Goal: Check status: Check status

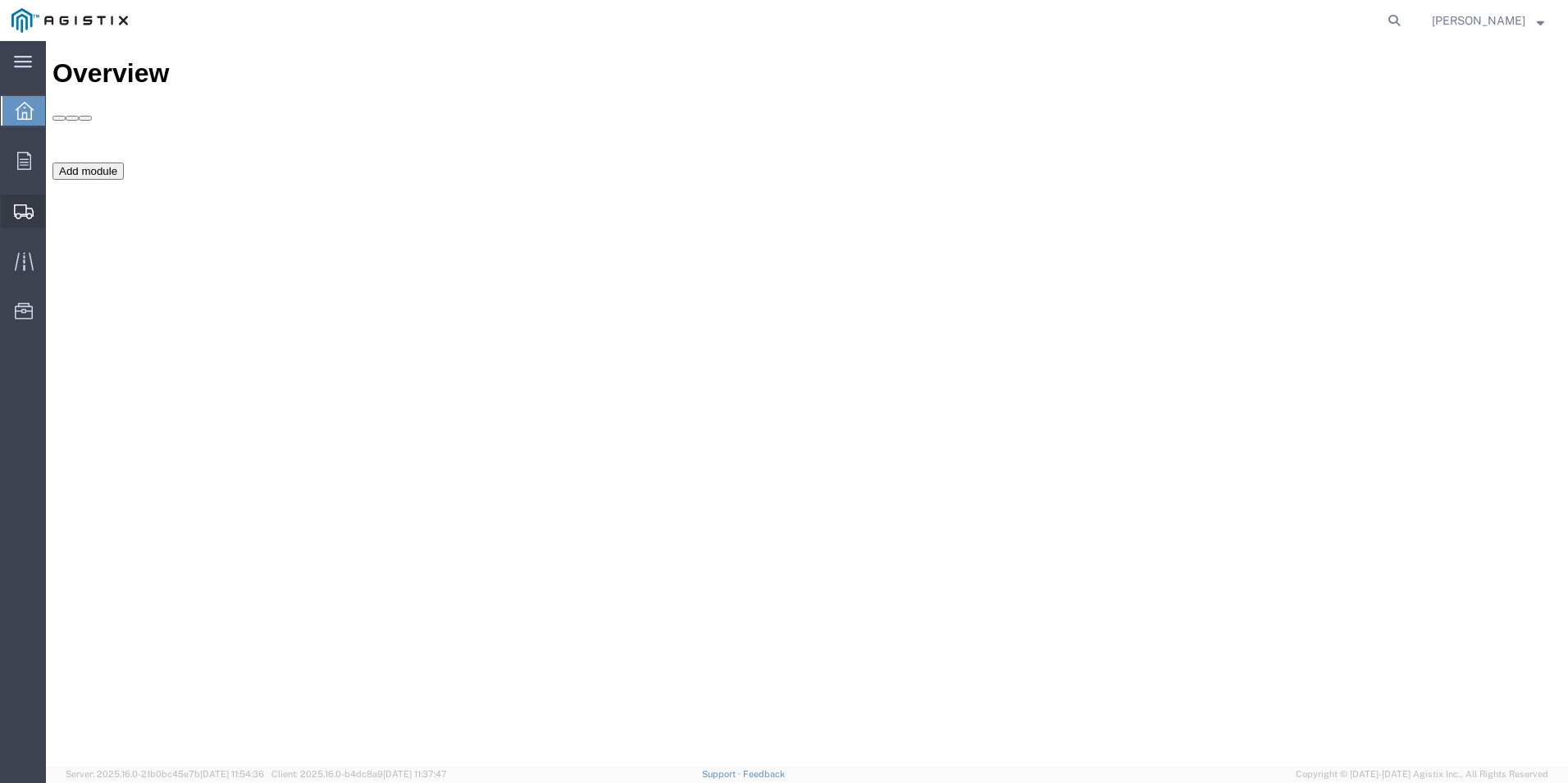
click at [0, 0] on span "Create Shipment" at bounding box center [0, 0] width 0 height 0
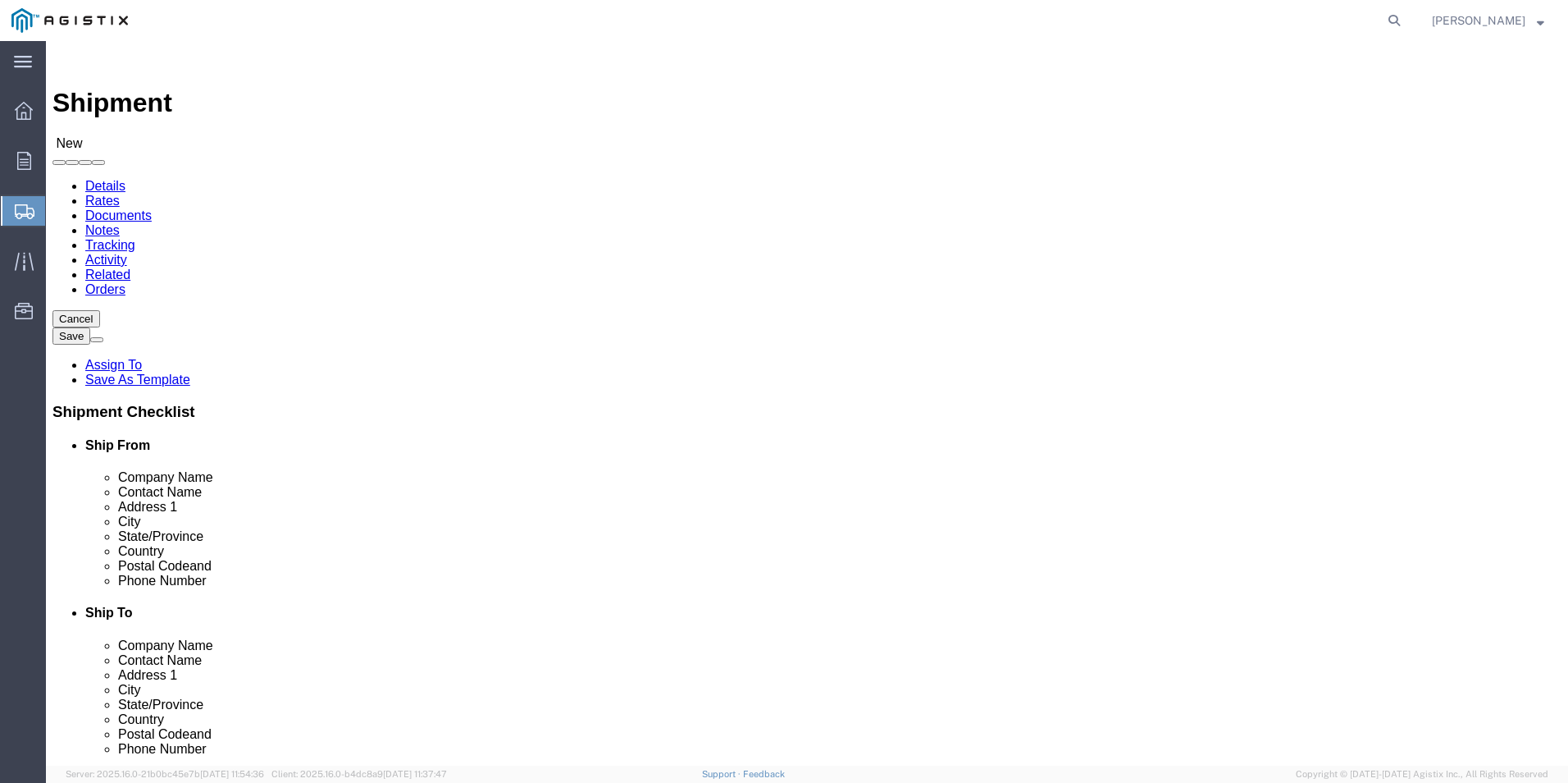
select select
click select "Select Mobile Mounting Solutions Inc PG&E"
click link "Documents"
click at [125, 303] on link "Orders" at bounding box center [105, 310] width 40 height 14
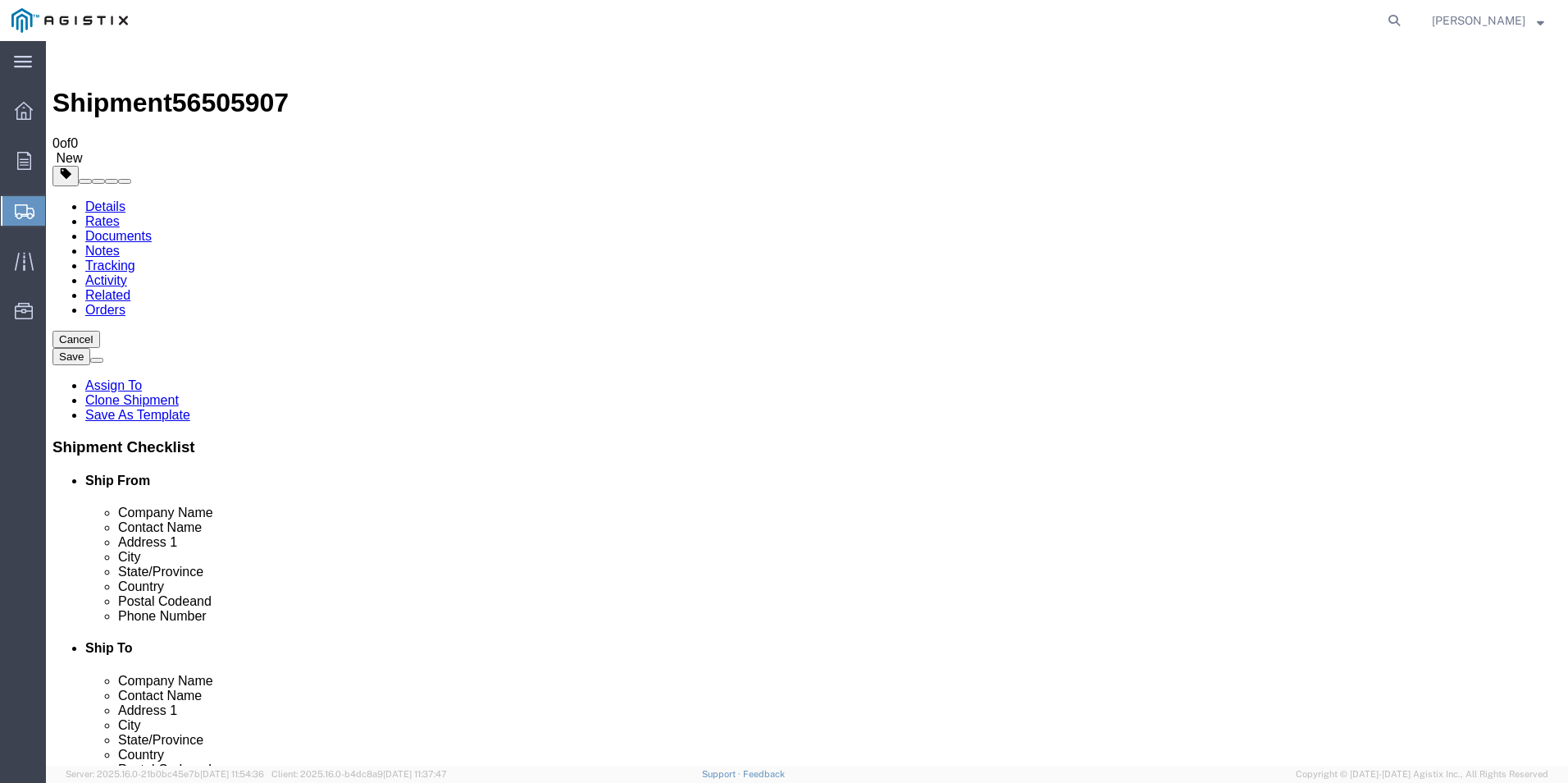
click at [130, 288] on link "Related" at bounding box center [107, 295] width 45 height 14
click at [127, 273] on link "Activity" at bounding box center [106, 280] width 42 height 14
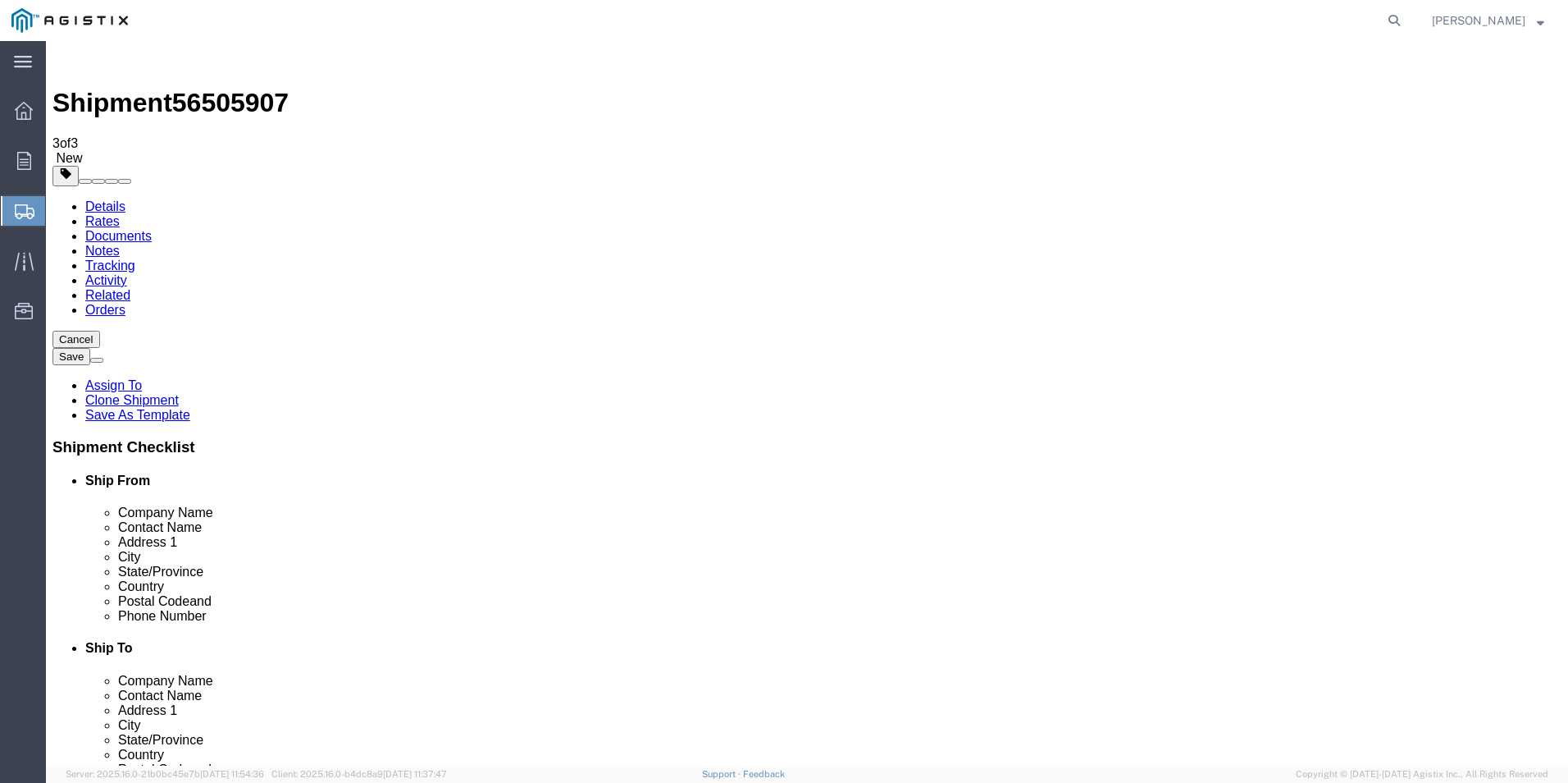
drag, startPoint x: 822, startPoint y: 320, endPoint x: 633, endPoint y: 322, distance: 189.0
click at [136, 258] on link "Tracking" at bounding box center [110, 265] width 50 height 14
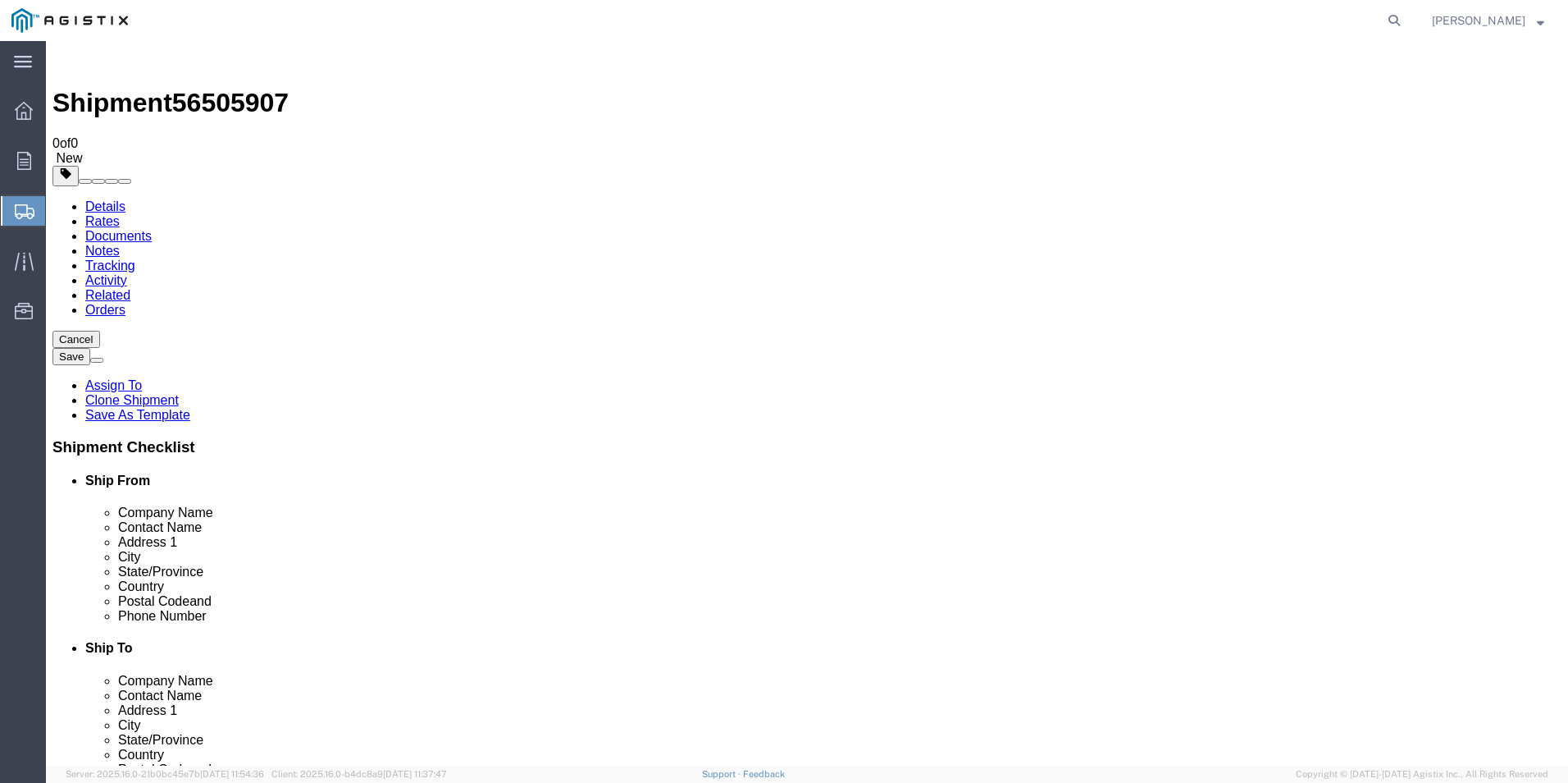
click at [119, 244] on link "Notes" at bounding box center [102, 251] width 34 height 14
click at [152, 229] on link "Documents" at bounding box center [119, 235] width 67 height 14
click at [119, 214] on link "Rates" at bounding box center [102, 221] width 34 height 14
click at [119, 200] on link "Details" at bounding box center [105, 206] width 40 height 14
click at [14, 120] on div at bounding box center [24, 111] width 46 height 32
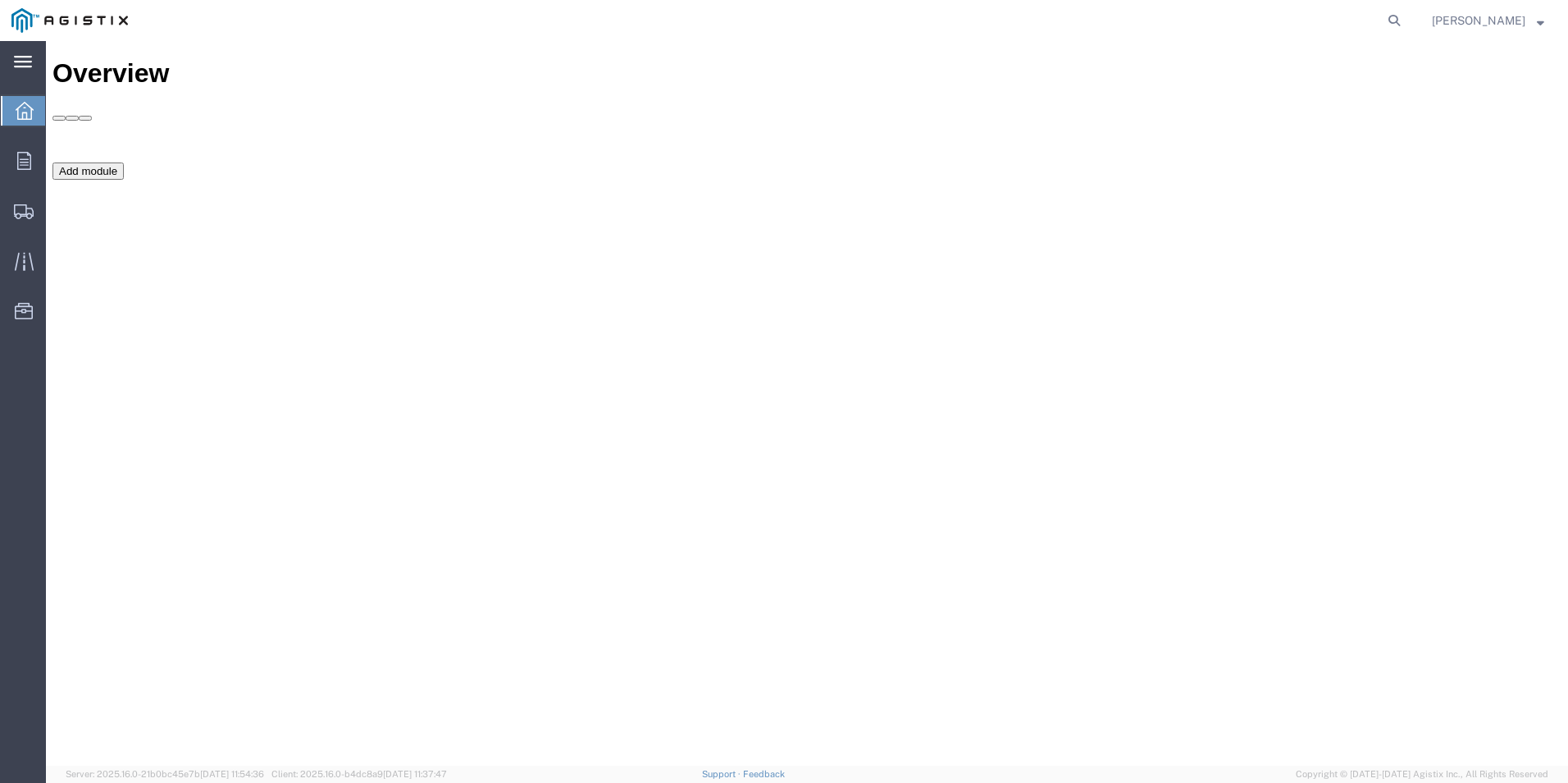
click at [19, 52] on div "main_menu Created with Sketch." at bounding box center [23, 61] width 46 height 41
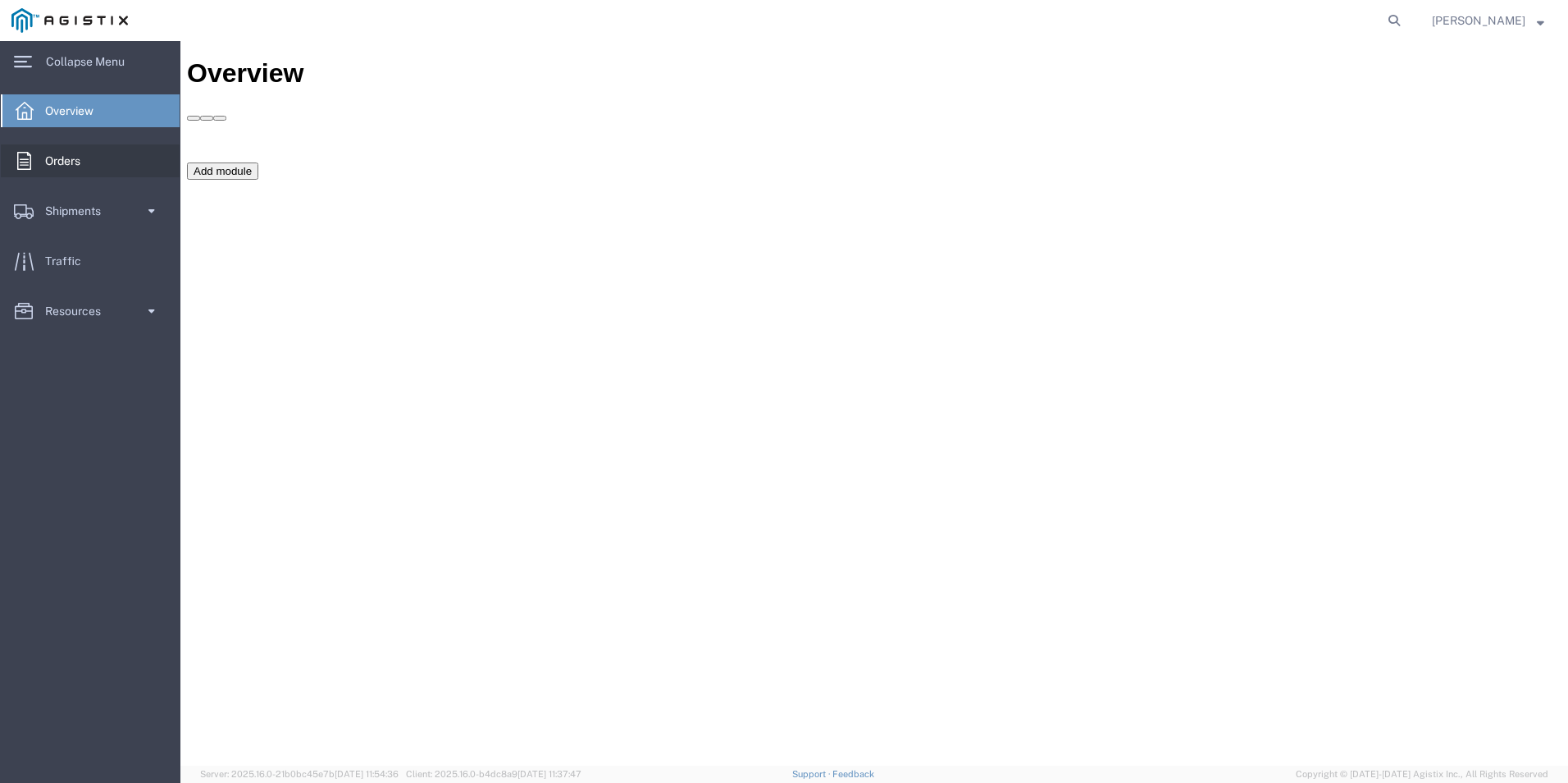
click at [50, 148] on span "Orders" at bounding box center [68, 160] width 47 height 32
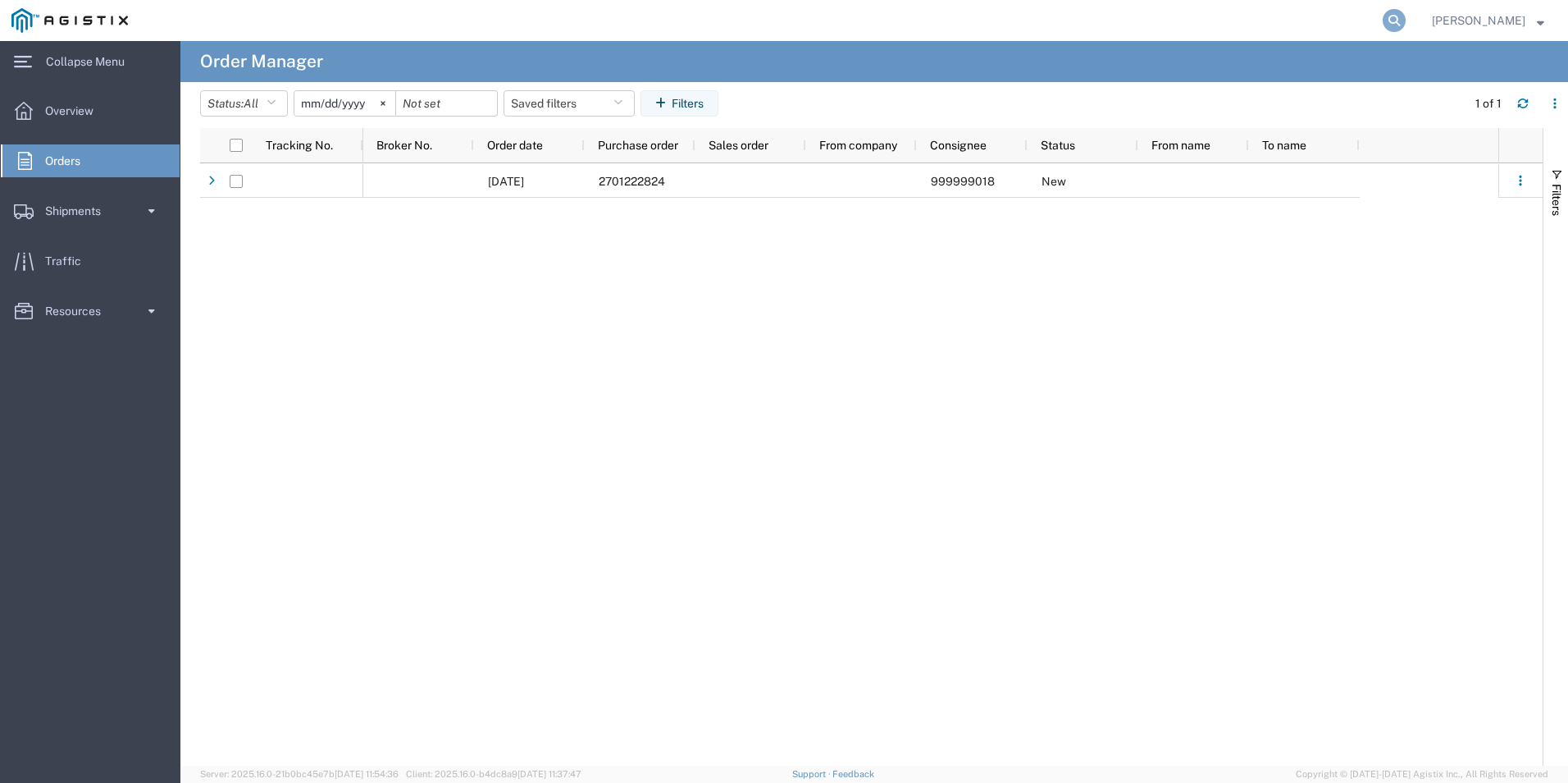
click at [1406, 16] on icon at bounding box center [1394, 20] width 23 height 23
click at [1250, 20] on input "search" at bounding box center [1133, 20] width 499 height 39
click at [1327, 19] on input "search" at bounding box center [1133, 20] width 499 height 39
click at [1382, 22] on input "search" at bounding box center [1133, 20] width 499 height 39
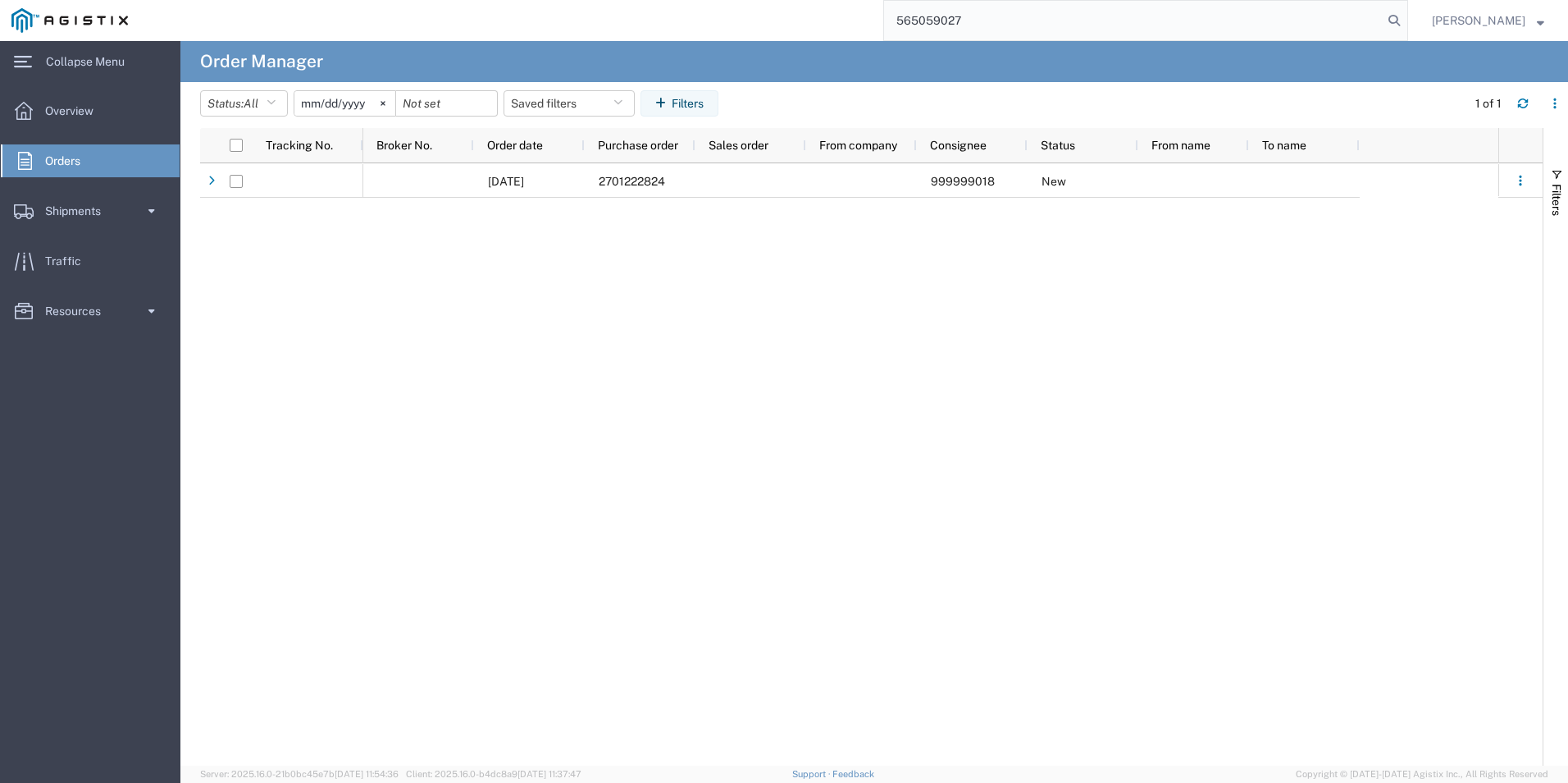
type input "565059027"
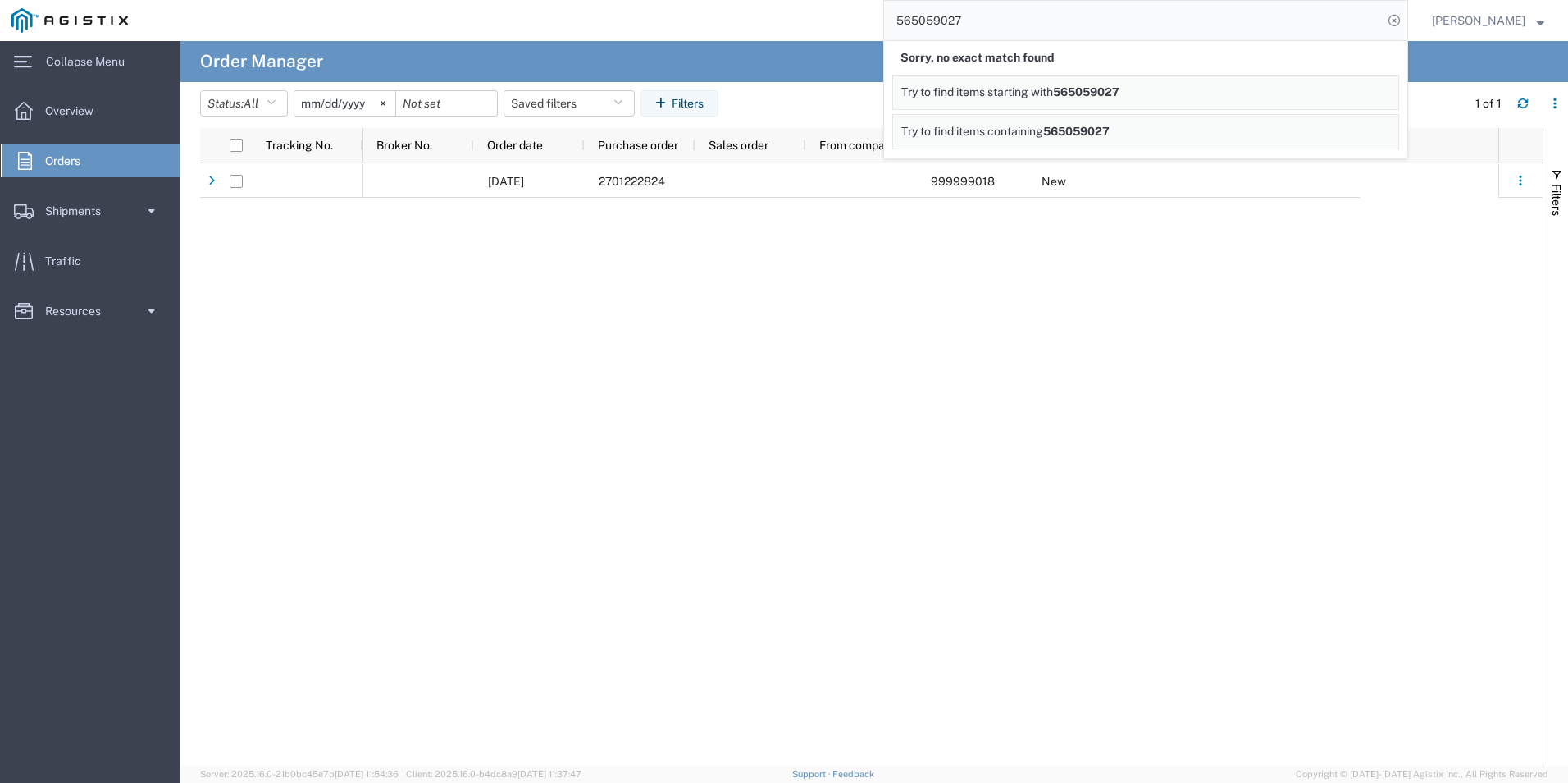
click at [1053, 90] on span "Try to find items starting with" at bounding box center [977, 91] width 152 height 13
drag, startPoint x: 754, startPoint y: 293, endPoint x: 741, endPoint y: 298, distance: 13.9
click at [743, 298] on div "[DATE] 2701222824 999999018 New" at bounding box center [930, 464] width 1135 height 602
